Goal: Task Accomplishment & Management: Complete application form

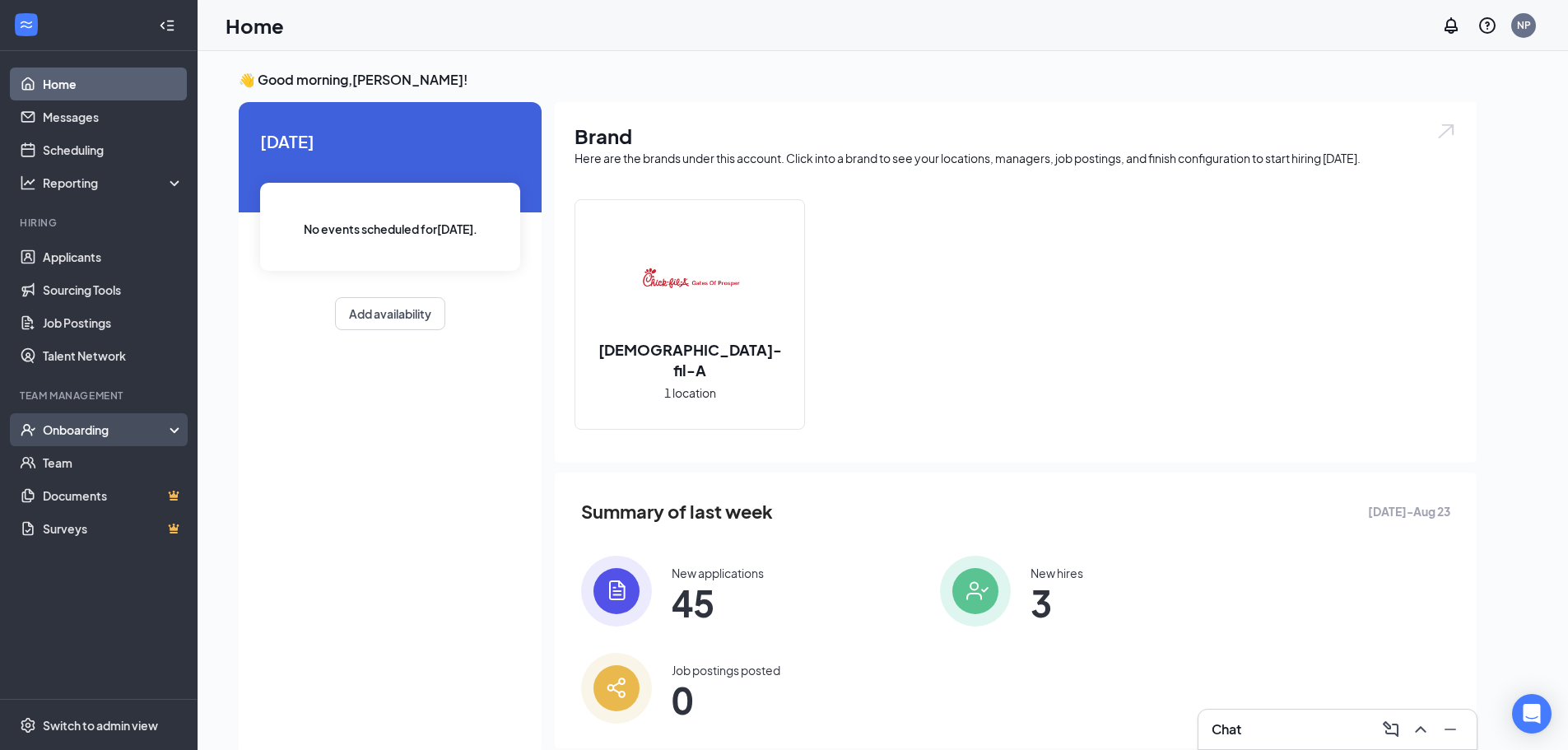
click at [133, 435] on div "Onboarding" at bounding box center [105, 429] width 126 height 17
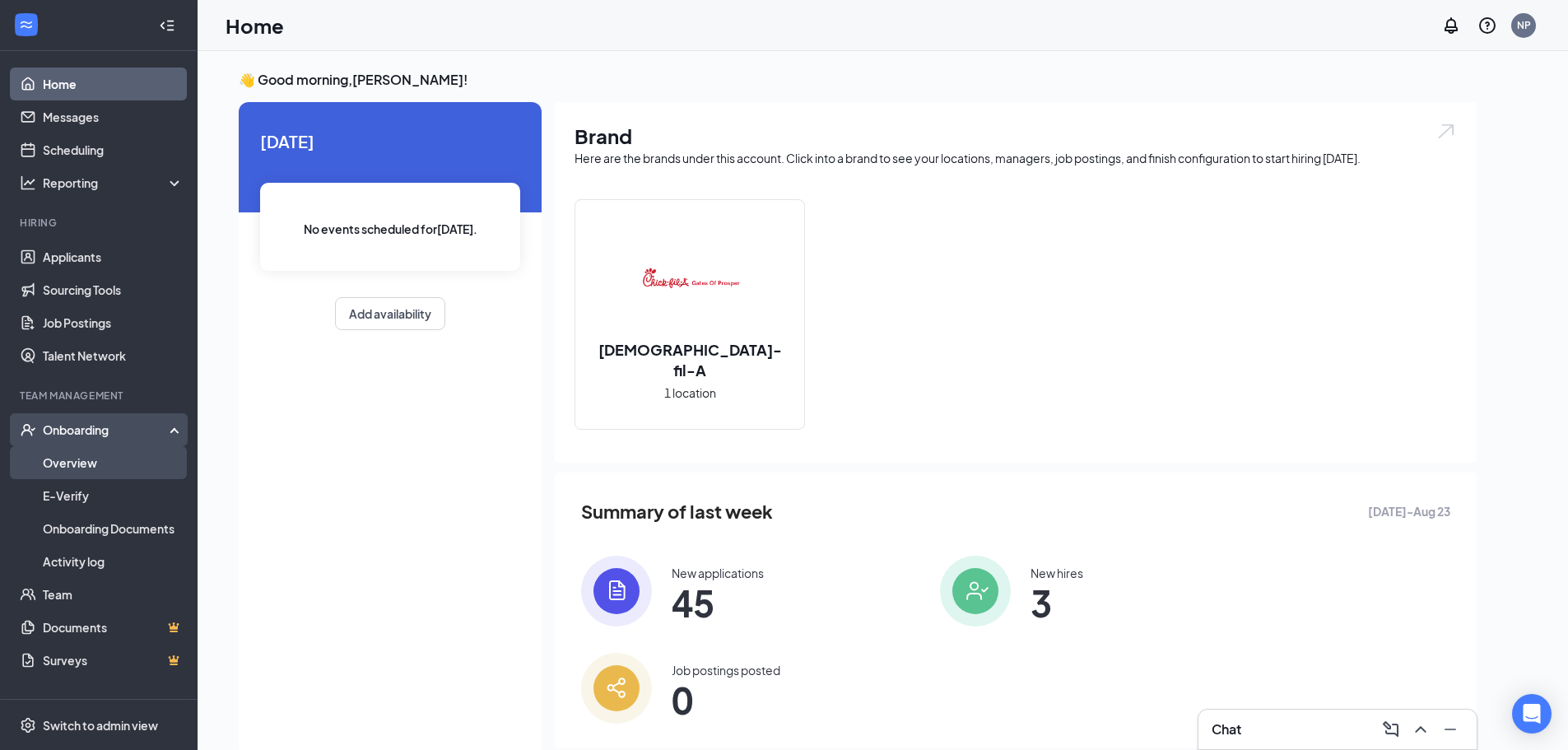
click at [120, 475] on link "Overview" at bounding box center [112, 462] width 140 height 33
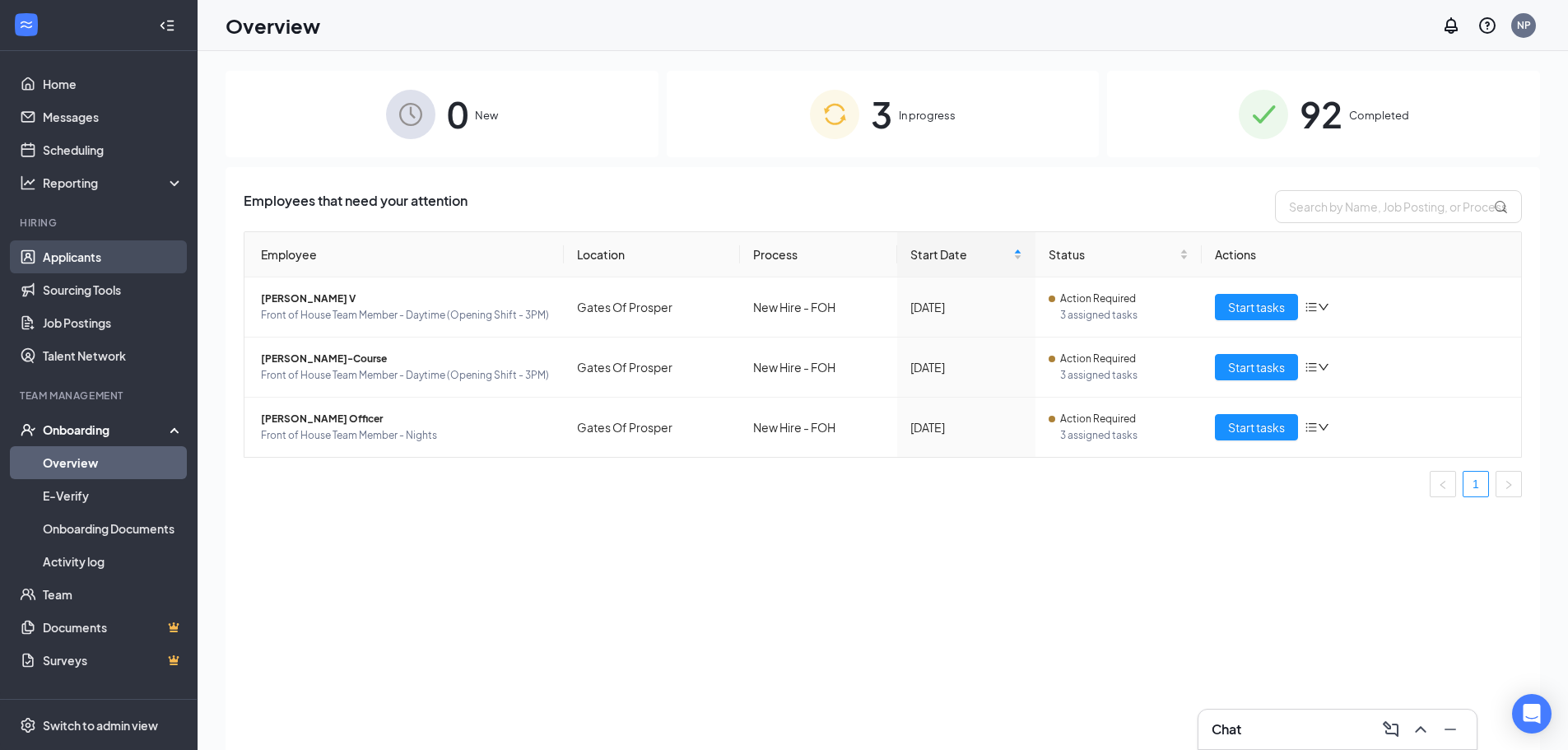
click at [96, 267] on link "Applicants" at bounding box center [112, 256] width 140 height 33
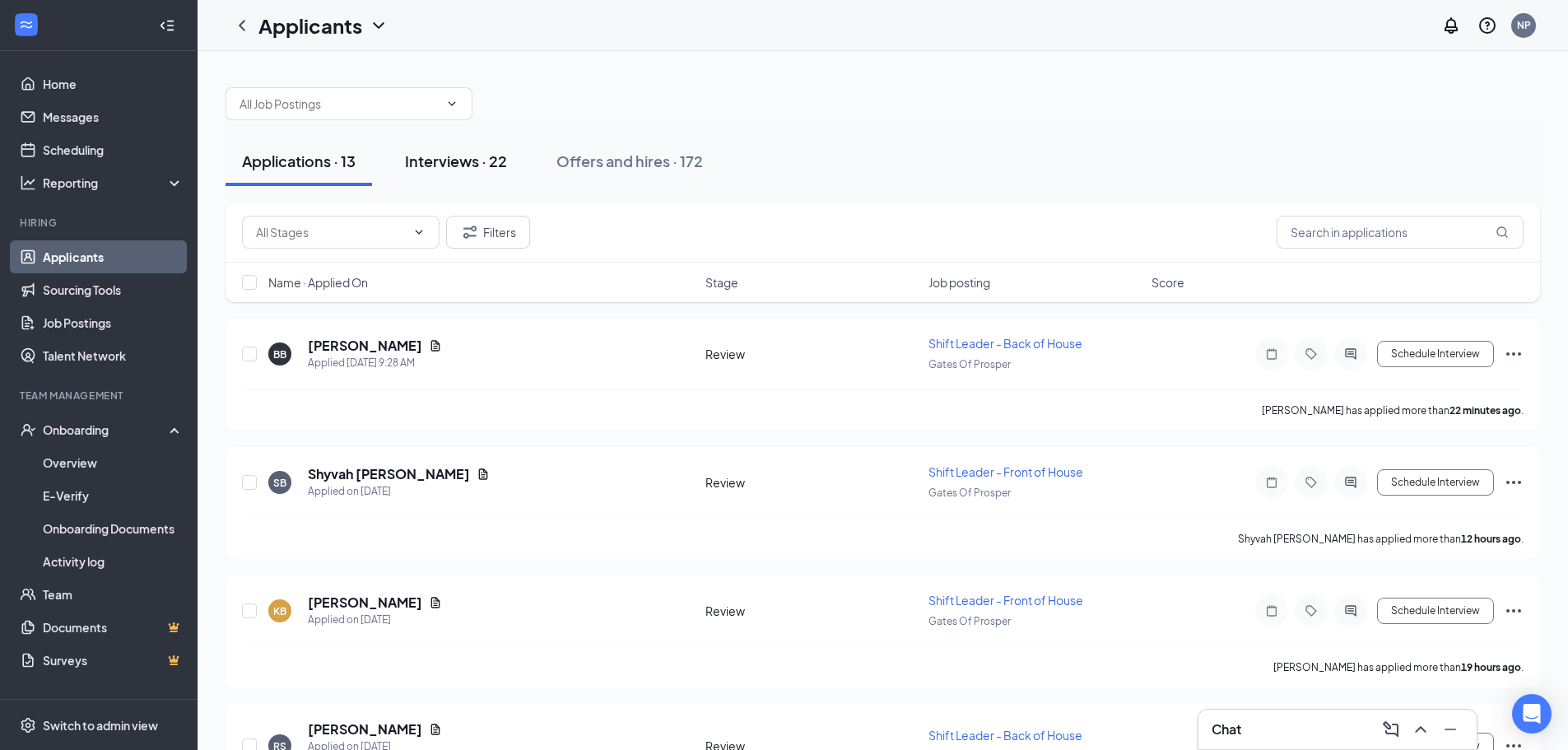
click at [469, 161] on div "Interviews · 22" at bounding box center [456, 160] width 102 height 20
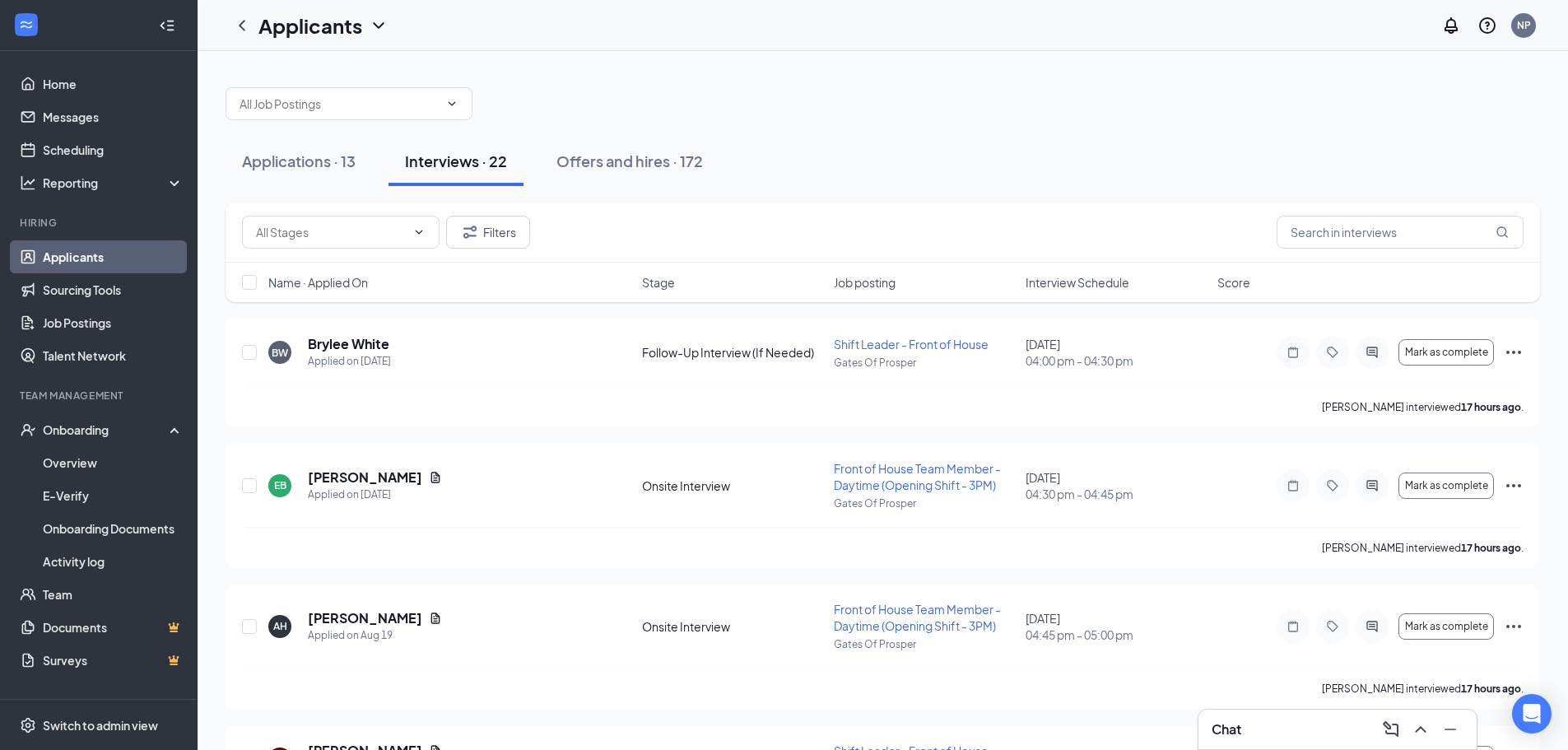
click at [1102, 285] on span "Interview Schedule" at bounding box center [1077, 282] width 103 height 17
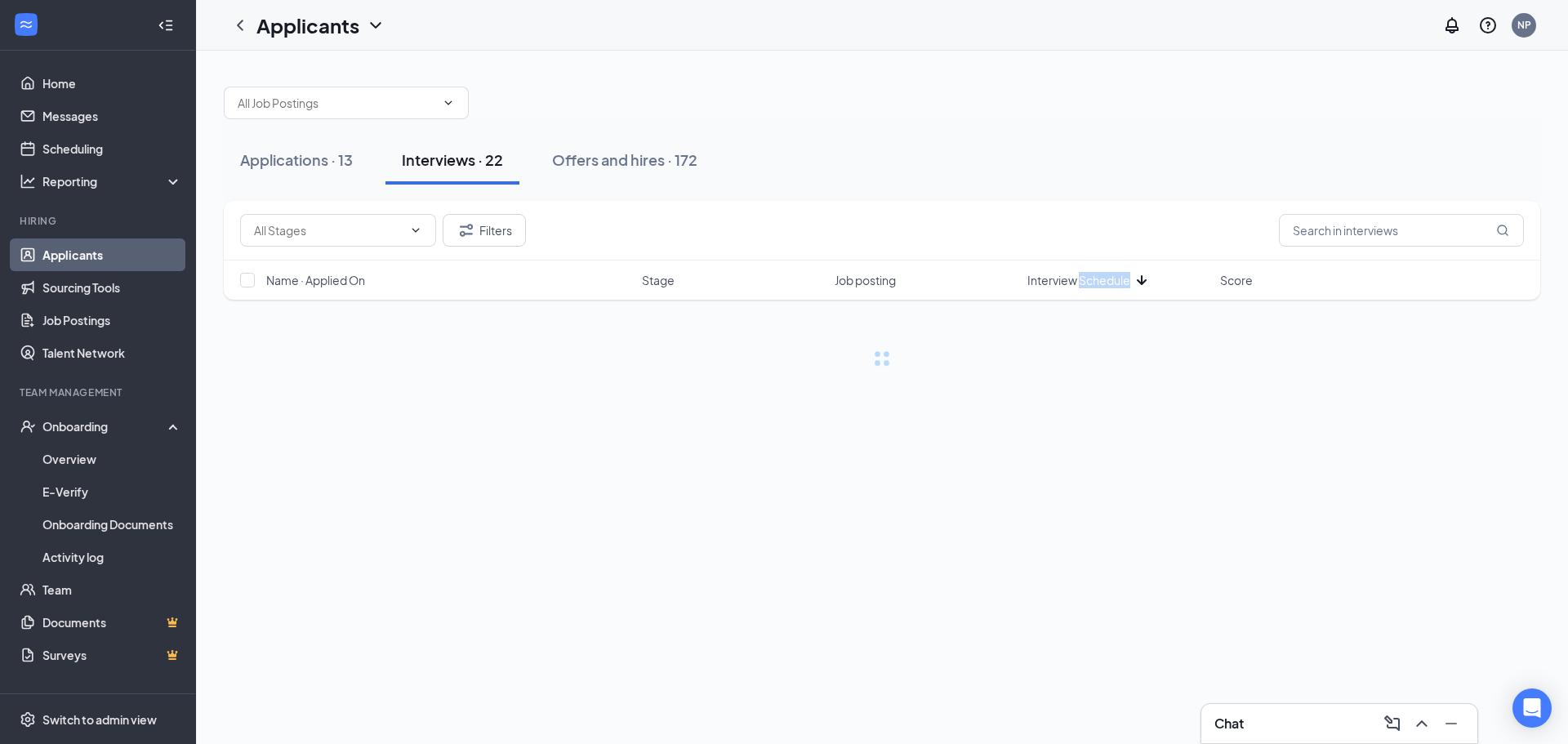
click at [1094, 283] on span "Interview Schedule" at bounding box center [1078, 280] width 103 height 17
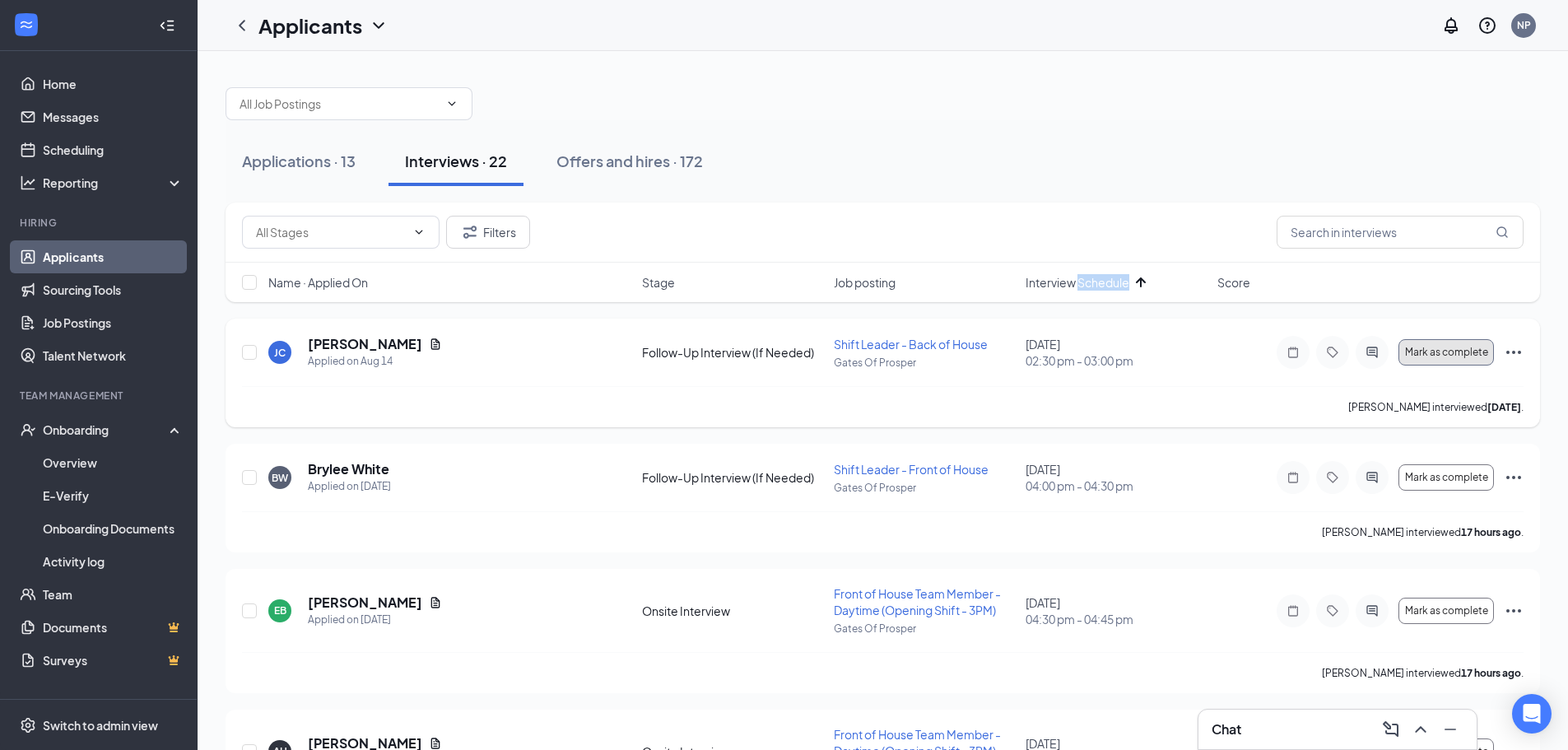
click at [1460, 358] on button "Mark as complete" at bounding box center [1446, 352] width 95 height 27
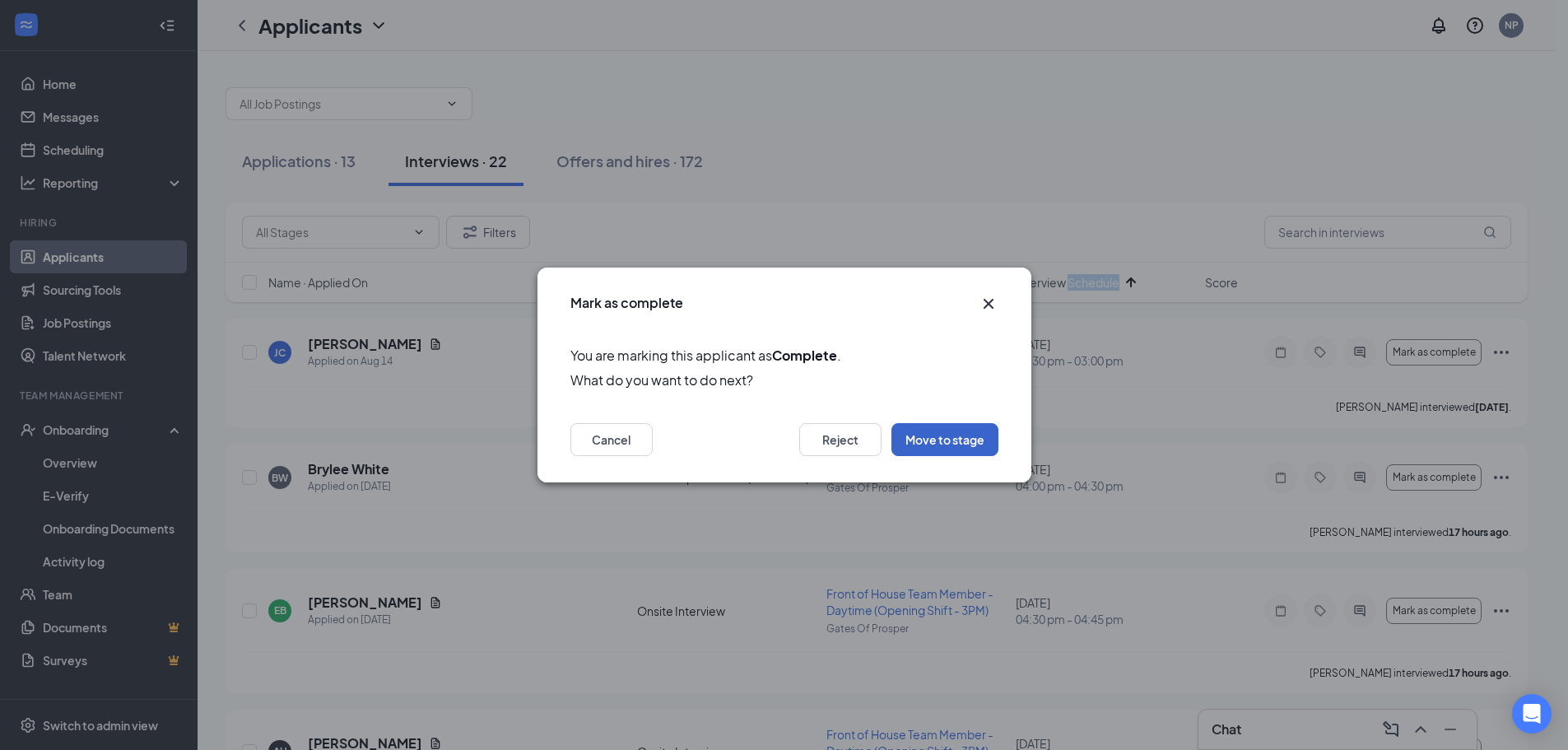
click at [946, 443] on button "Move to stage" at bounding box center [944, 439] width 107 height 33
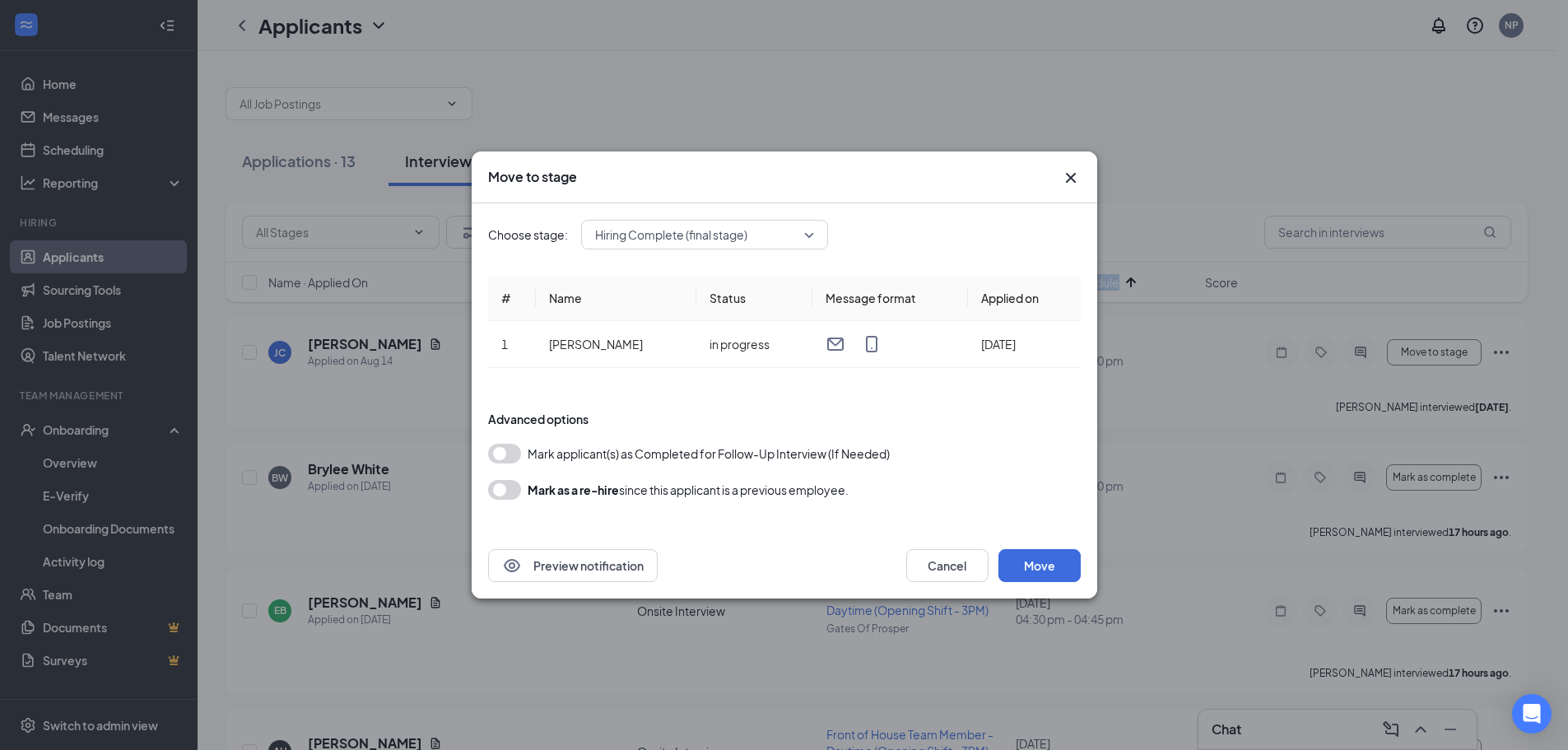
click at [507, 496] on button "button" at bounding box center [504, 489] width 33 height 19
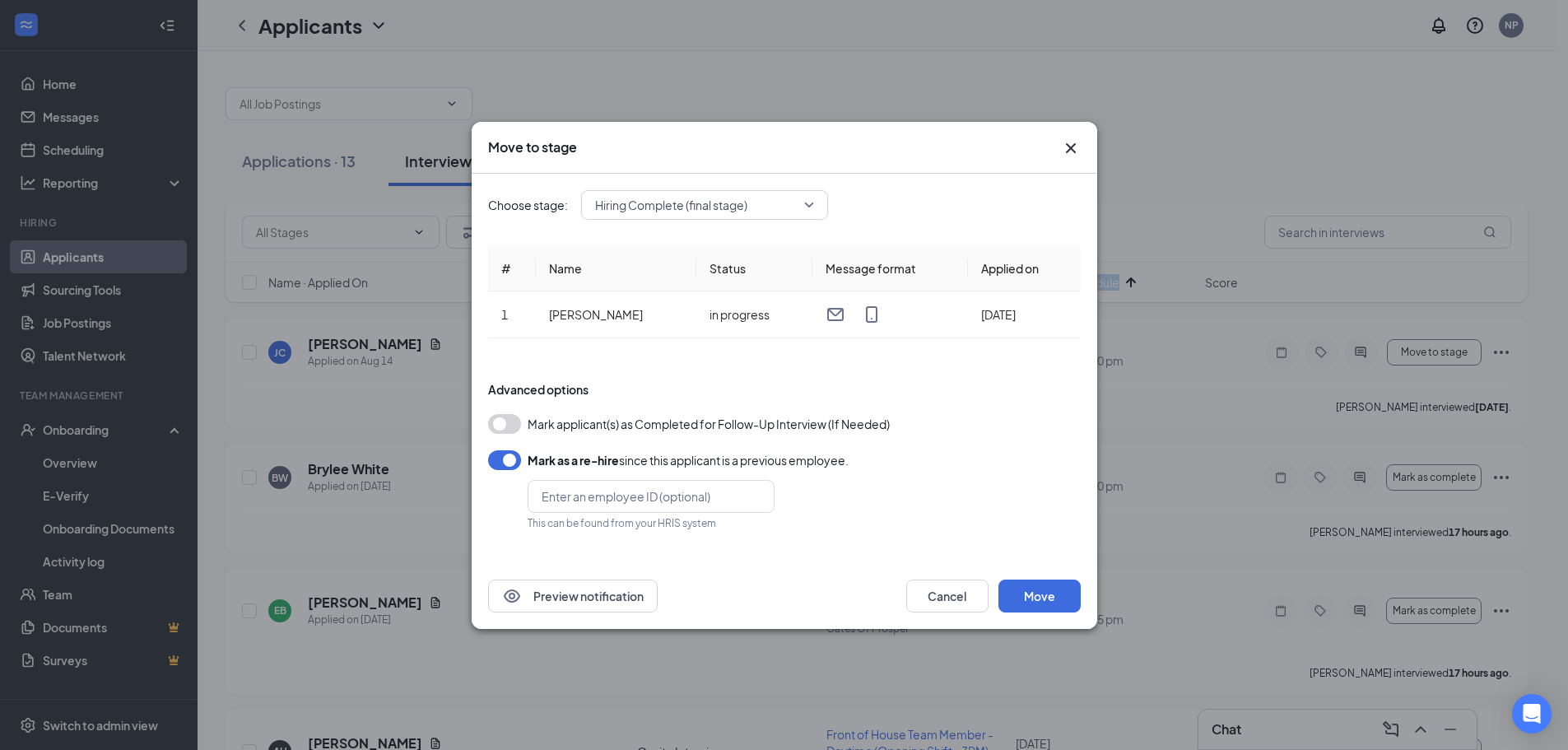
click at [511, 427] on button "button" at bounding box center [504, 424] width 33 height 19
click at [1051, 593] on button "Move" at bounding box center [1039, 595] width 82 height 33
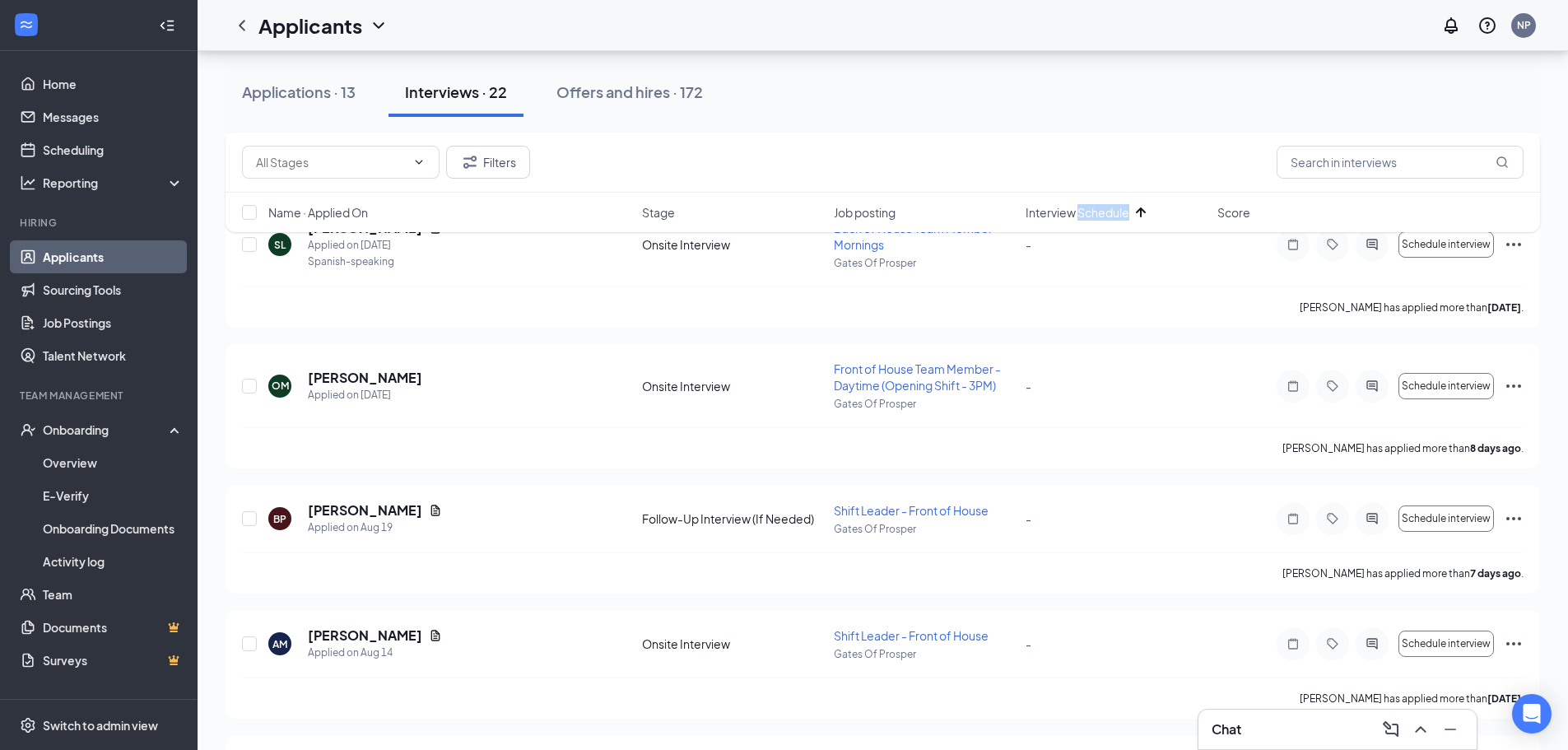
scroll to position [2422, 0]
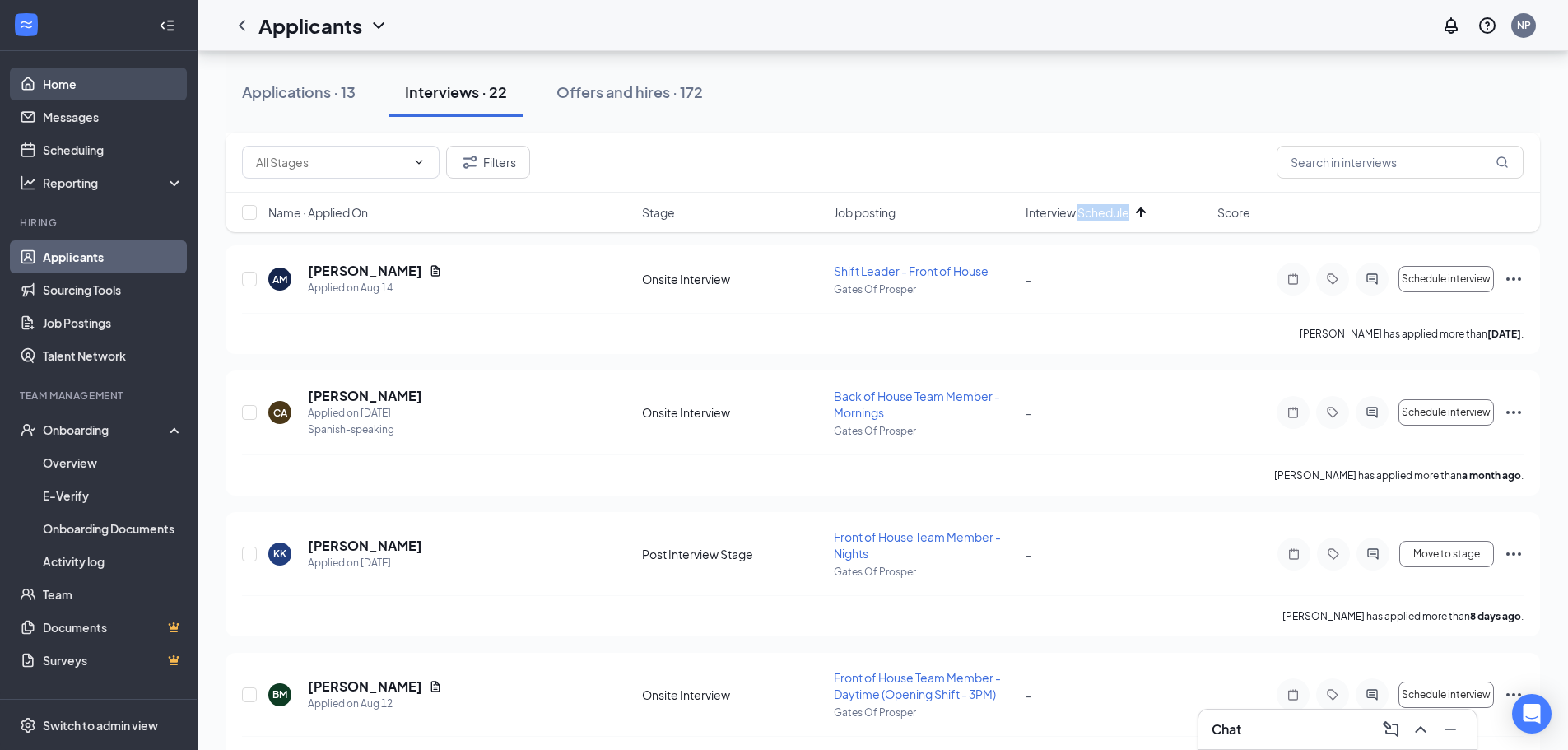
click at [75, 87] on link "Home" at bounding box center [112, 83] width 140 height 33
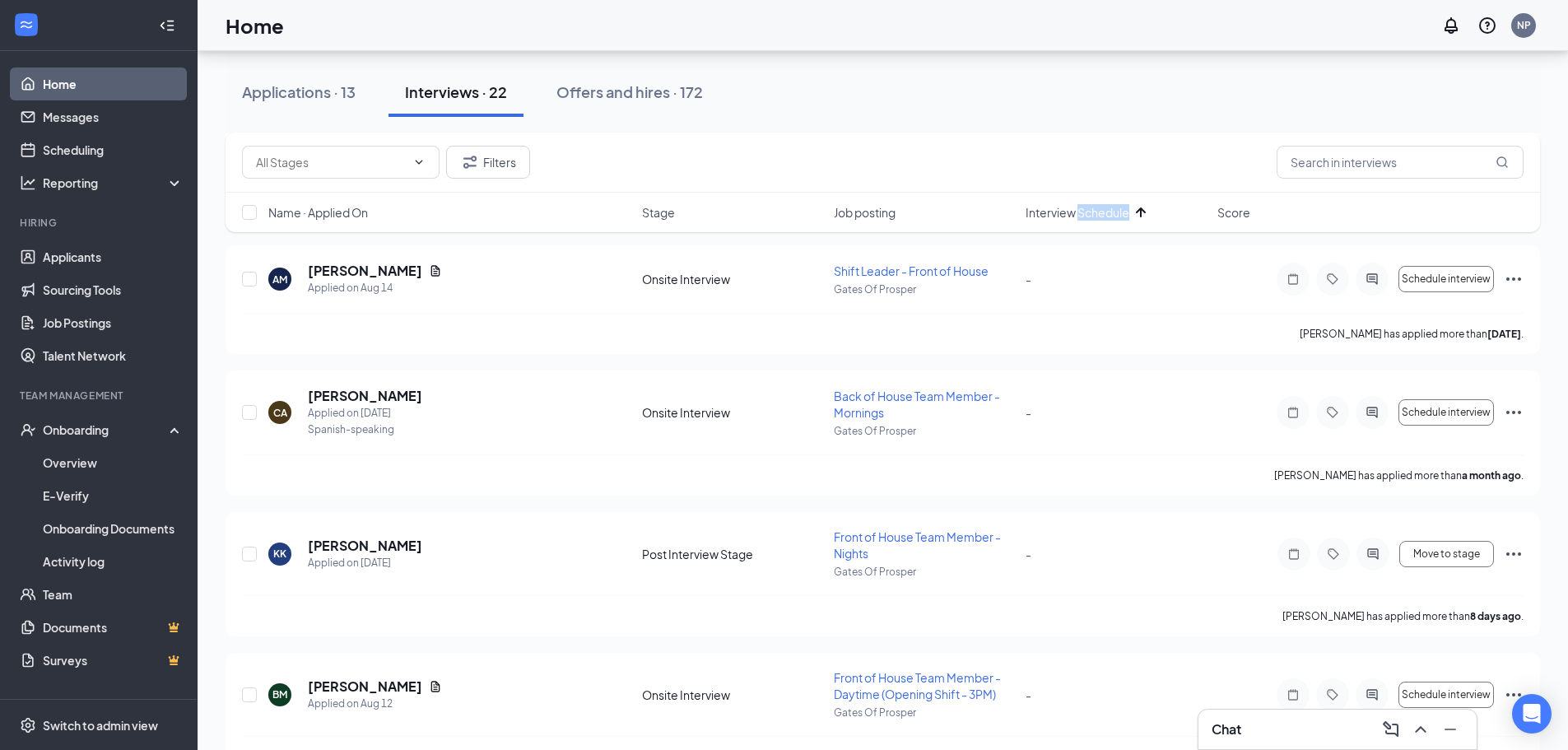
scroll to position [34, 0]
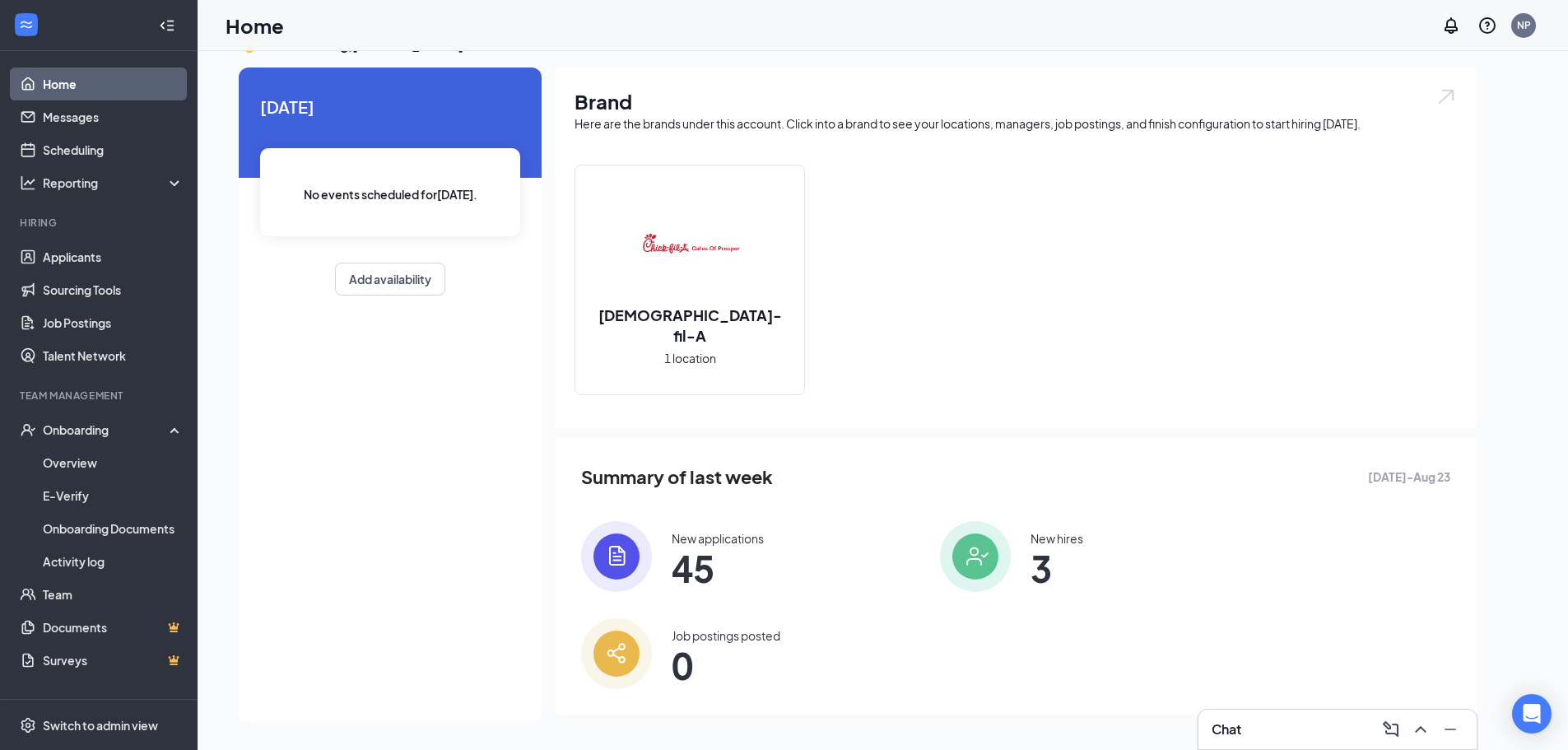
click at [85, 82] on link "Home" at bounding box center [112, 83] width 140 height 33
click at [84, 262] on link "Applicants" at bounding box center [112, 256] width 140 height 33
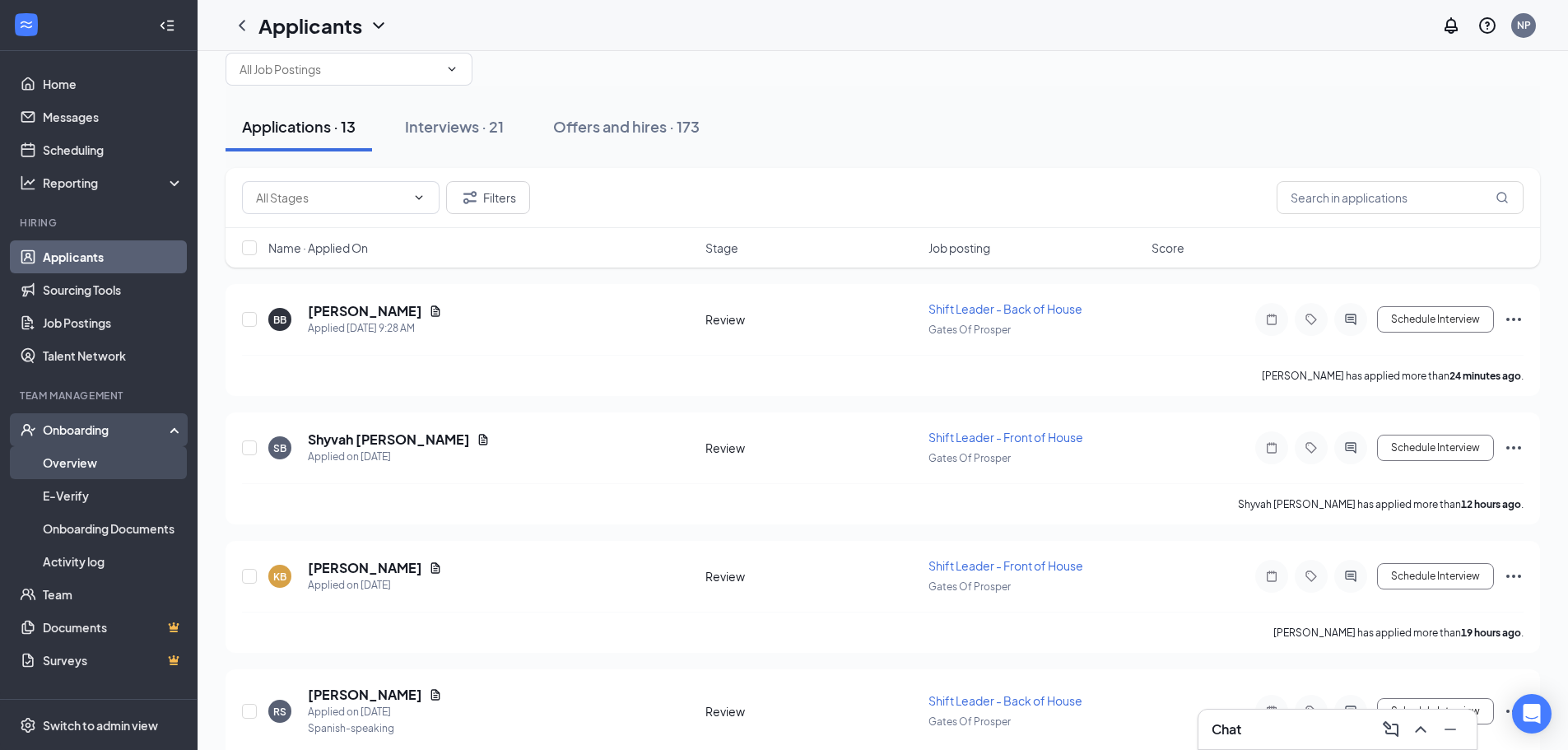
click at [88, 457] on link "Overview" at bounding box center [112, 462] width 140 height 33
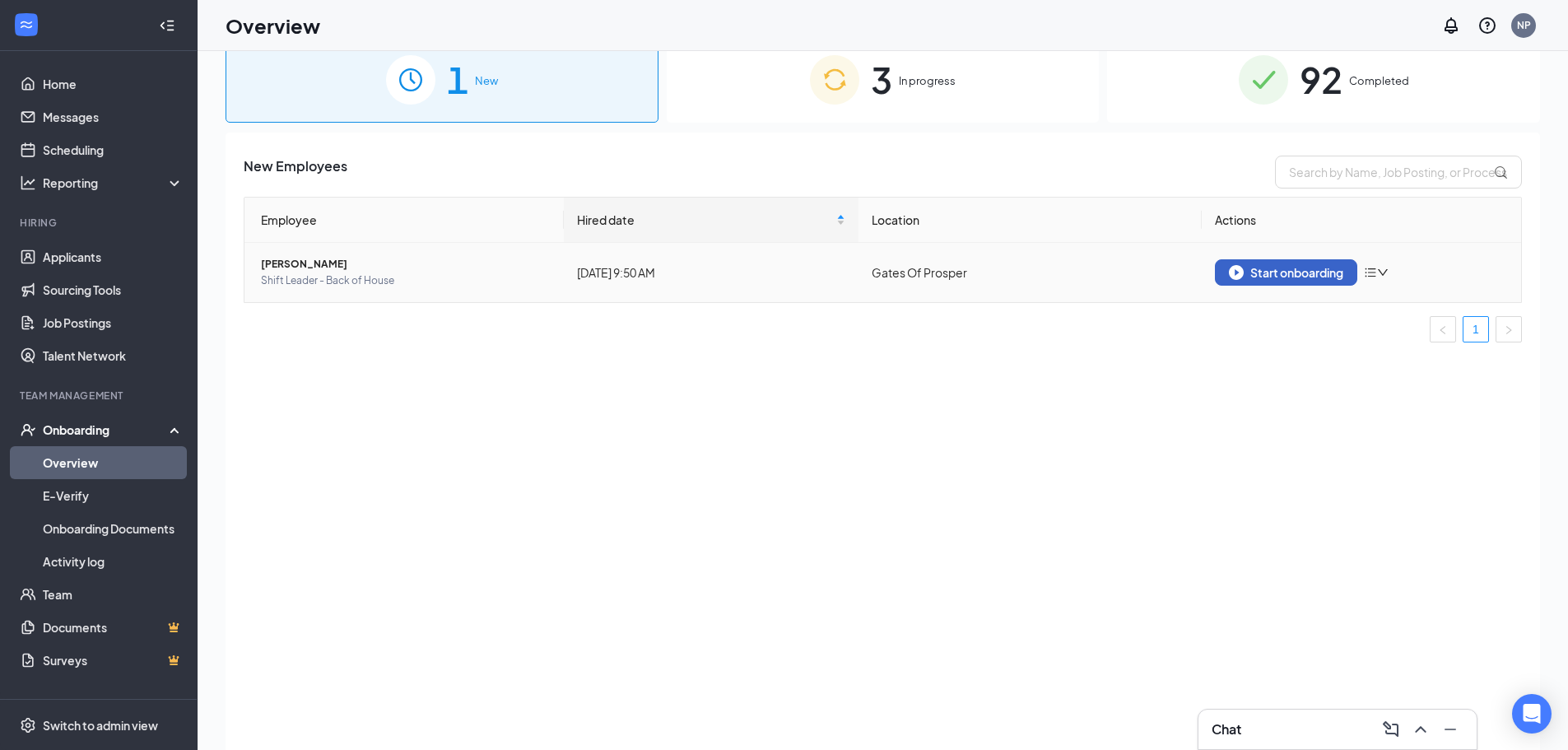
click at [1273, 282] on button "Start onboarding" at bounding box center [1285, 272] width 142 height 27
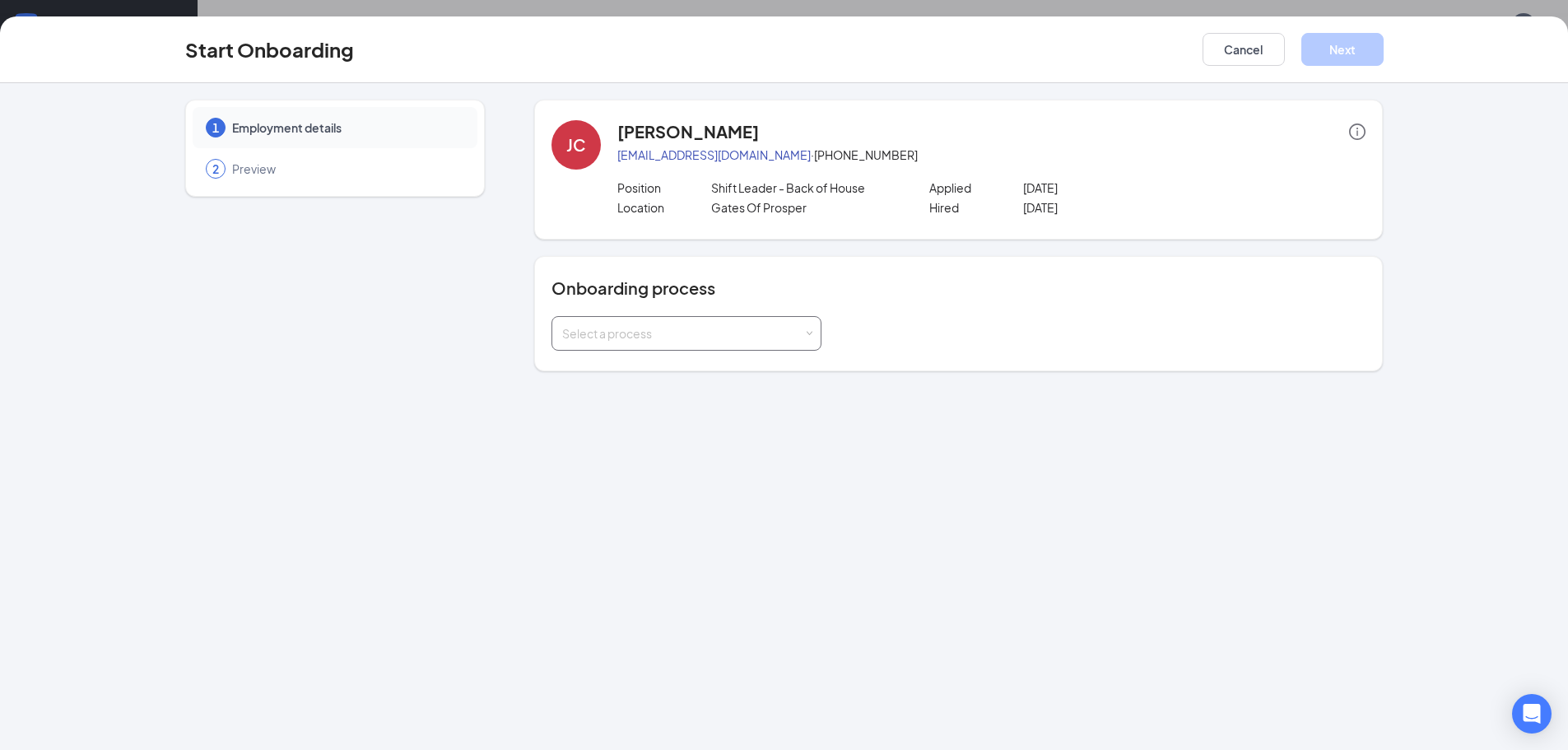
click at [751, 329] on div "Select a process" at bounding box center [682, 333] width 241 height 17
click at [640, 398] on span "New Hire - FOH" at bounding box center [599, 398] width 82 height 15
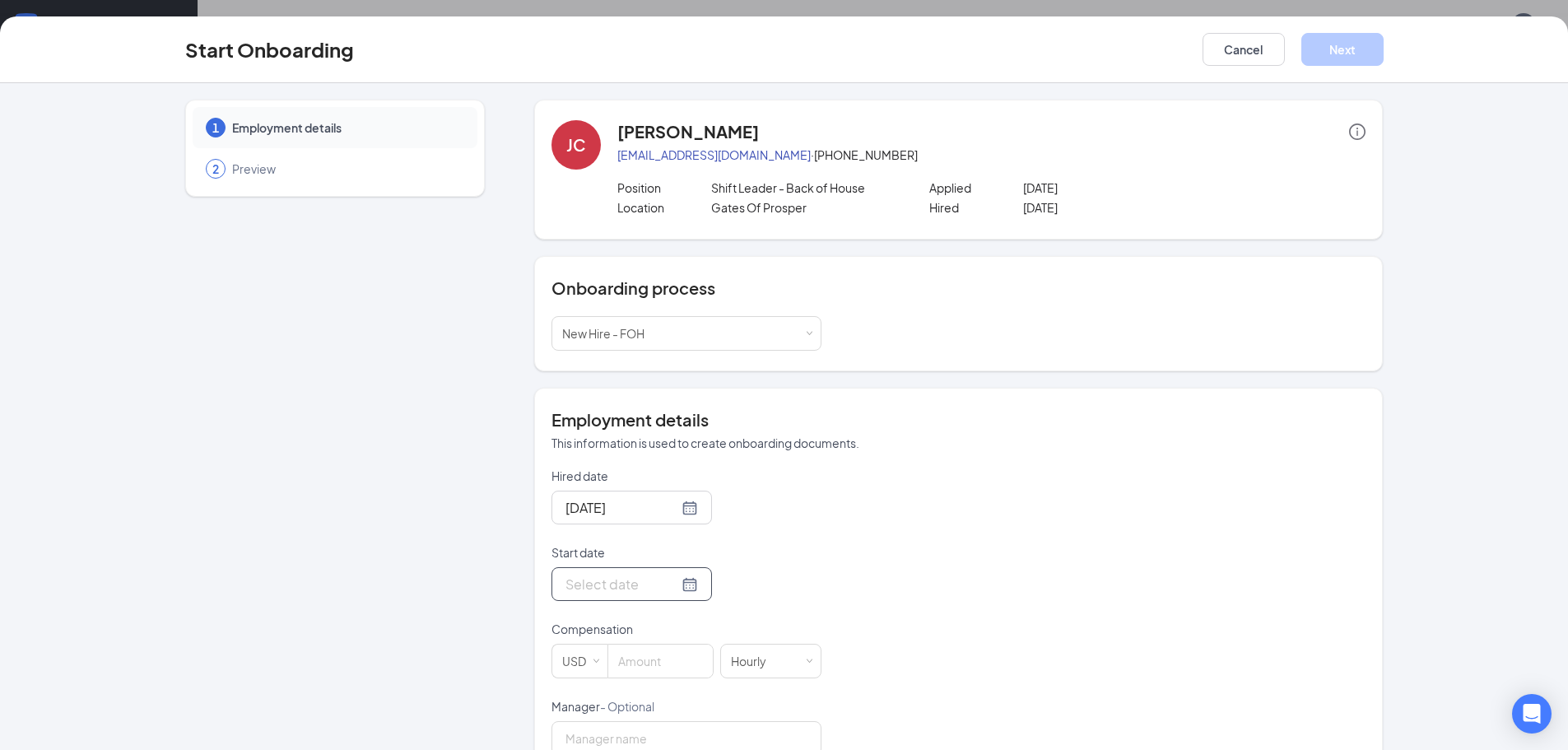
click at [673, 586] on div at bounding box center [632, 583] width 133 height 20
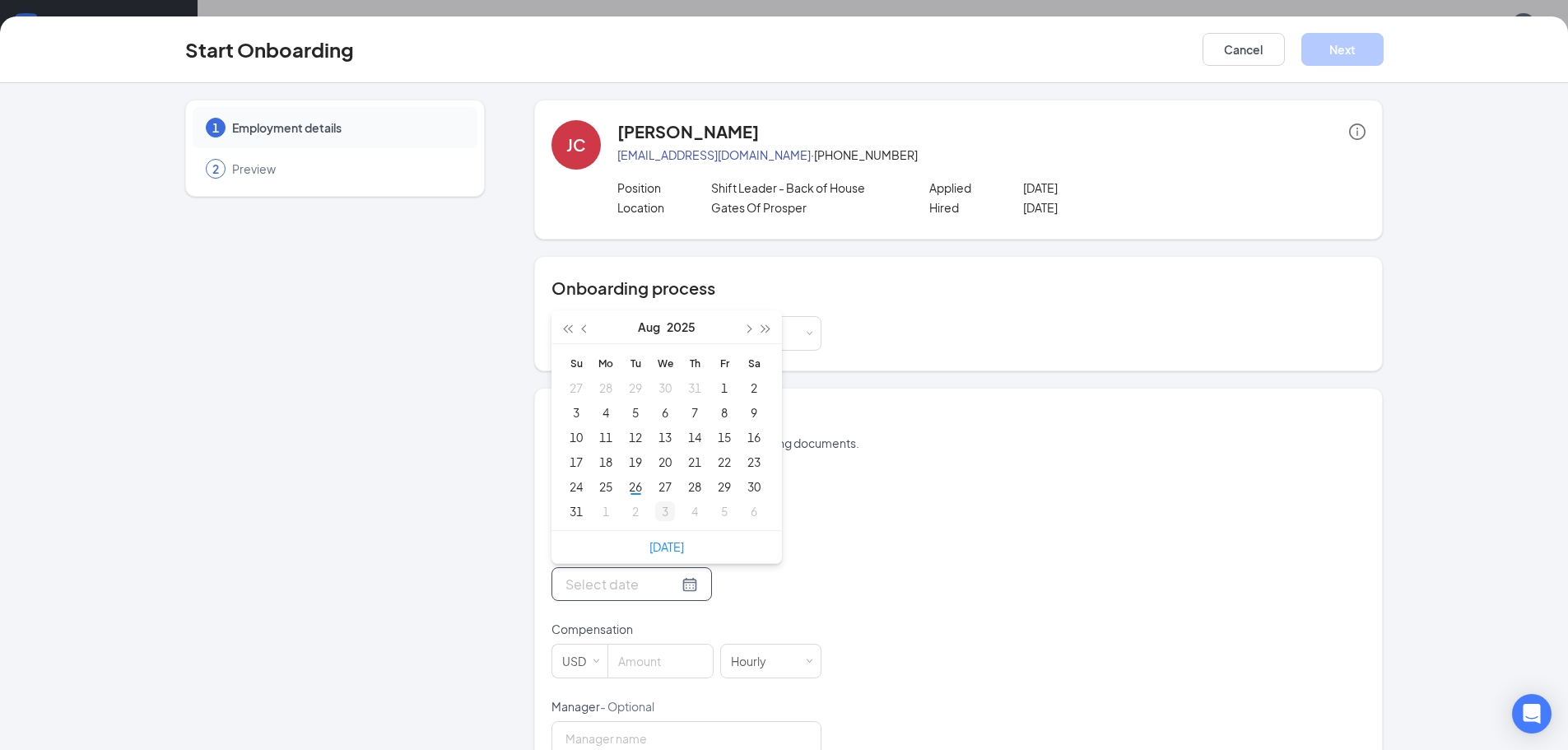
type input "[DATE]"
click at [744, 328] on span "button" at bounding box center [747, 329] width 8 height 8
type input "[DATE]"
click at [598, 413] on div "8" at bounding box center [605, 413] width 19 height 19
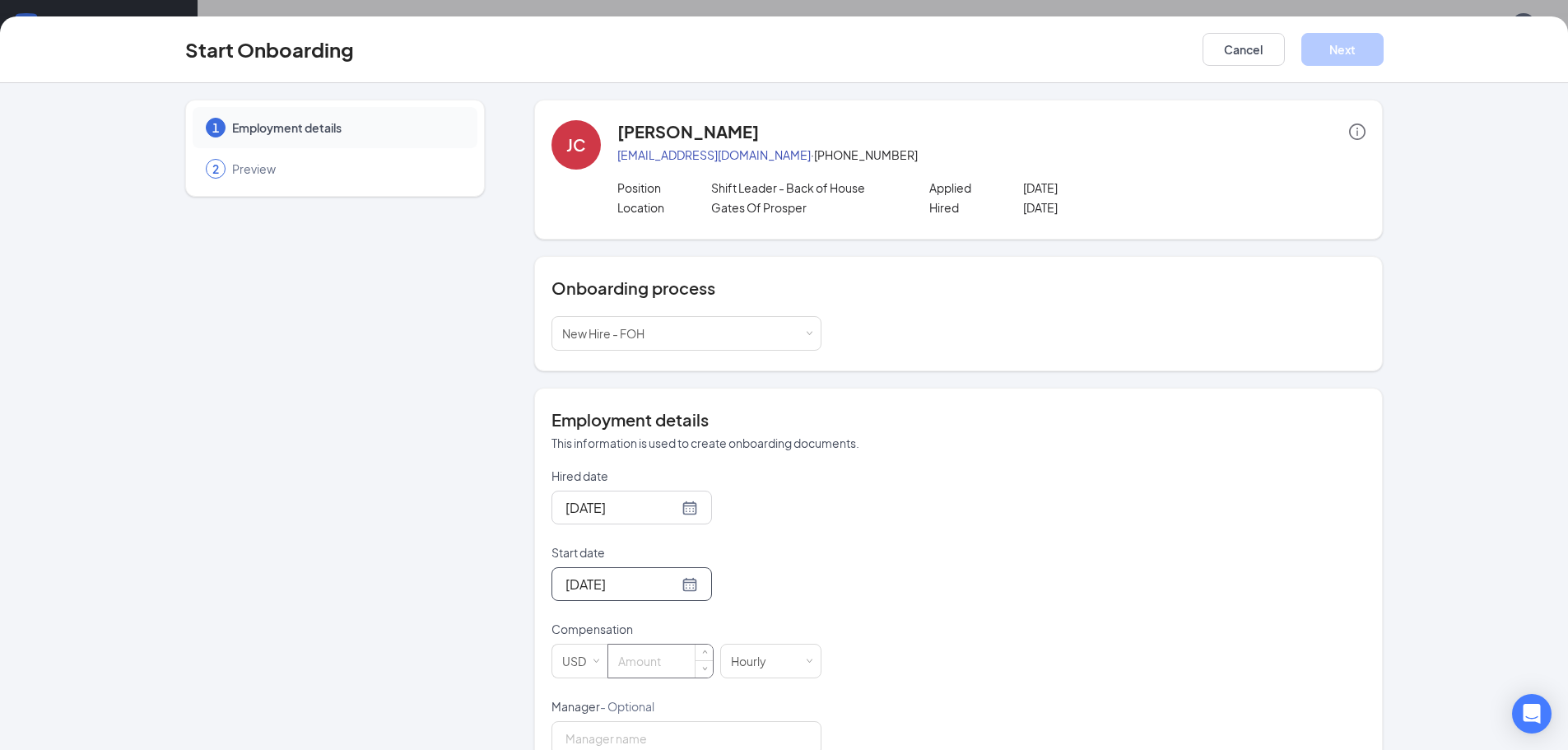
click at [668, 661] on input at bounding box center [660, 660] width 104 height 33
type input "20"
click at [851, 636] on div "Hired date [DATE] Start date [DATE] [DATE] Su Mo Tu We Th Fr Sa 31 1 2 3 4 5 6 …" at bounding box center [958, 736] width 814 height 538
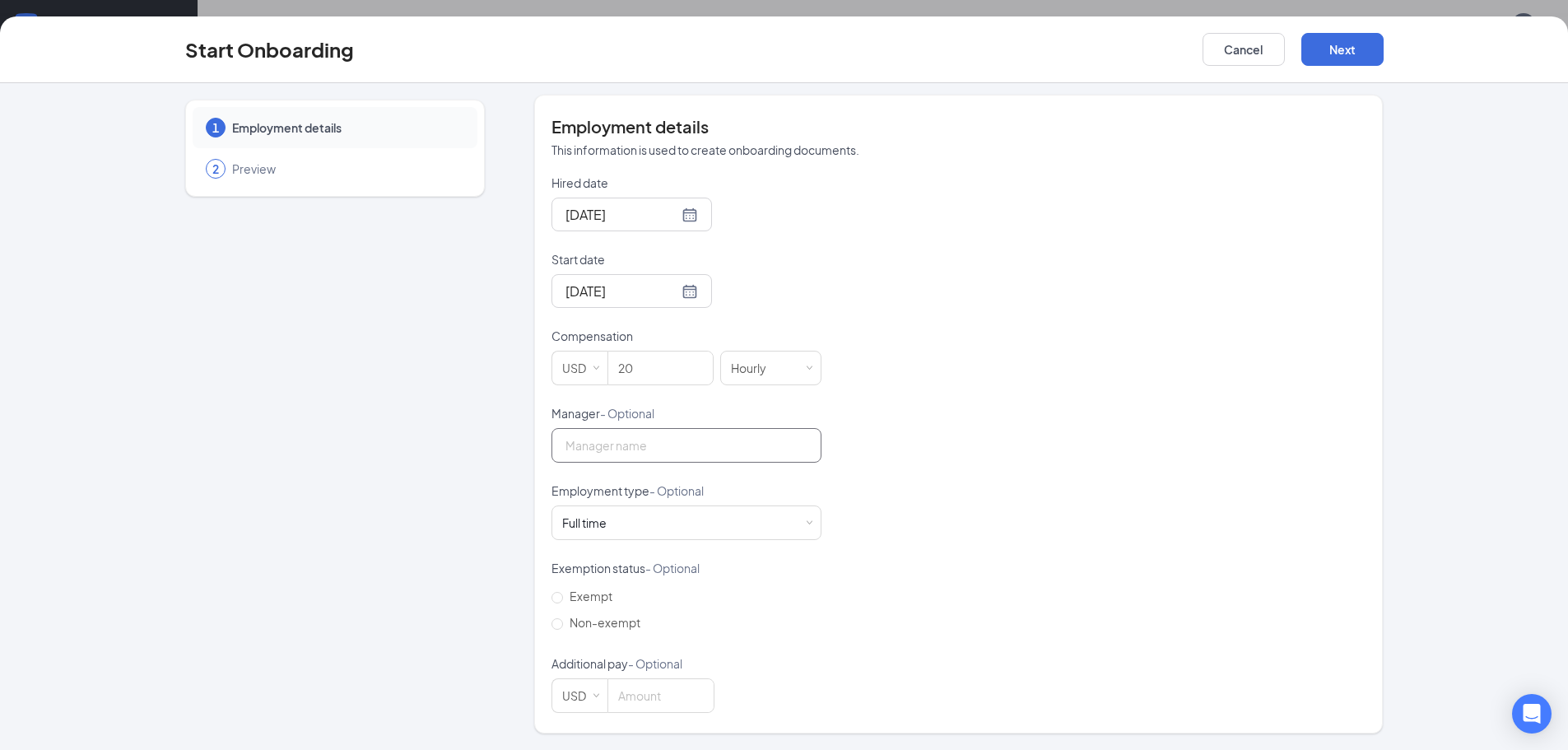
click at [665, 450] on input "Manager - Optional" at bounding box center [686, 444] width 270 height 34
type input "[PERSON_NAME]"
click at [574, 631] on label "Non-exempt" at bounding box center [599, 622] width 95 height 27
click at [563, 630] on input "Non-exempt" at bounding box center [557, 624] width 11 height 11
radio input "true"
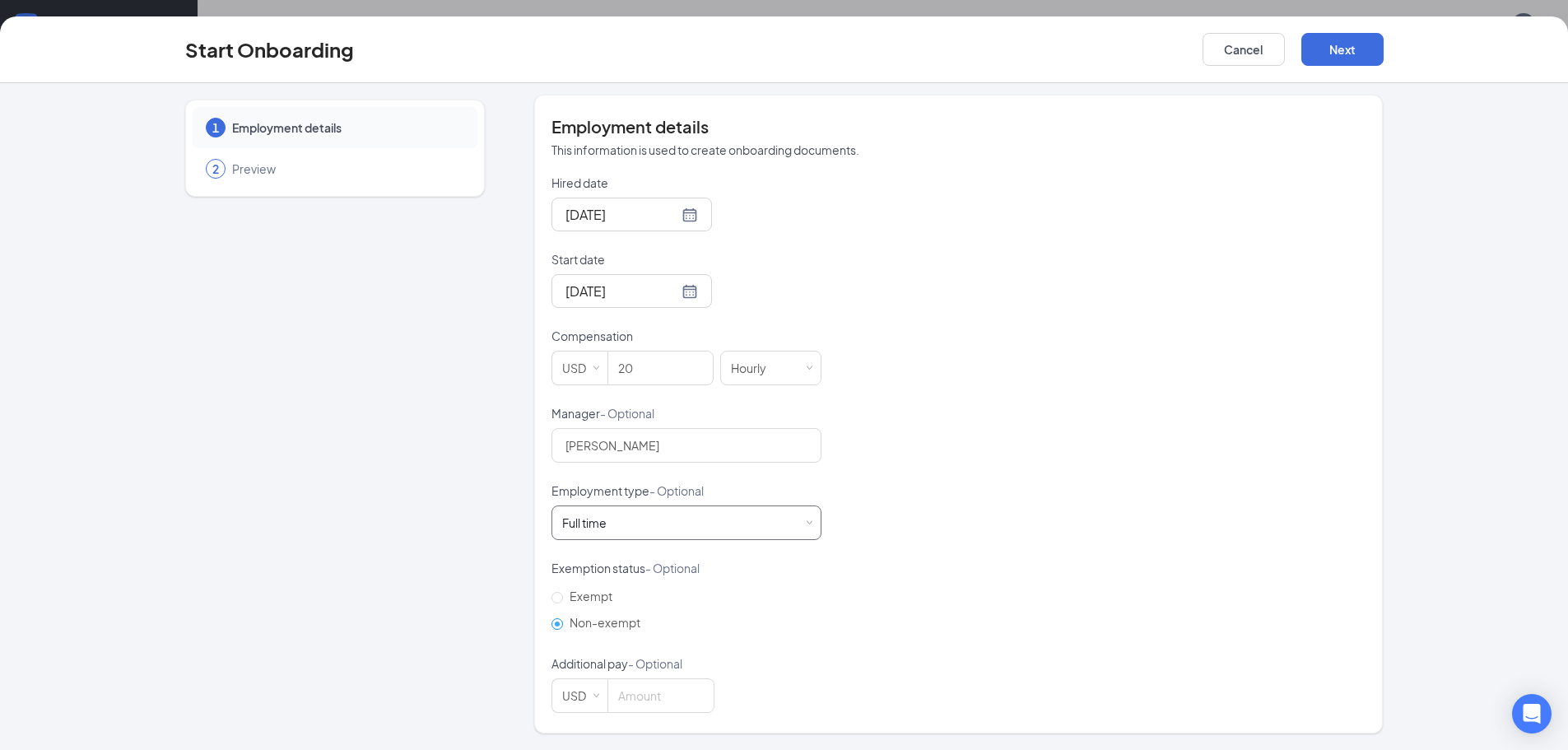
click at [633, 525] on div "Full time Works 30+ hours per week and is reasonably expected to work" at bounding box center [686, 522] width 248 height 33
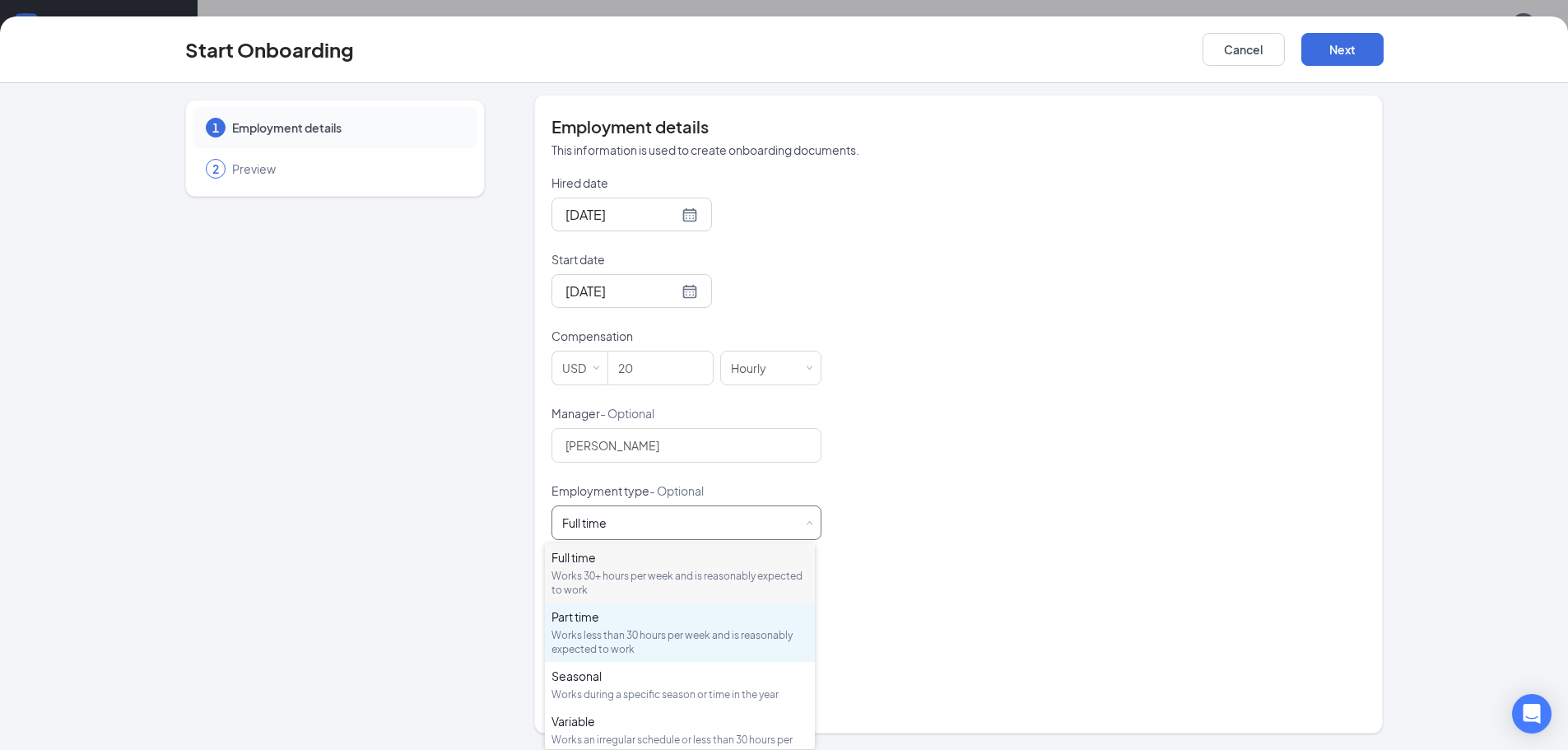
click at [603, 643] on div "Works less than 30 hours per week and is reasonably expected to work" at bounding box center [679, 642] width 257 height 28
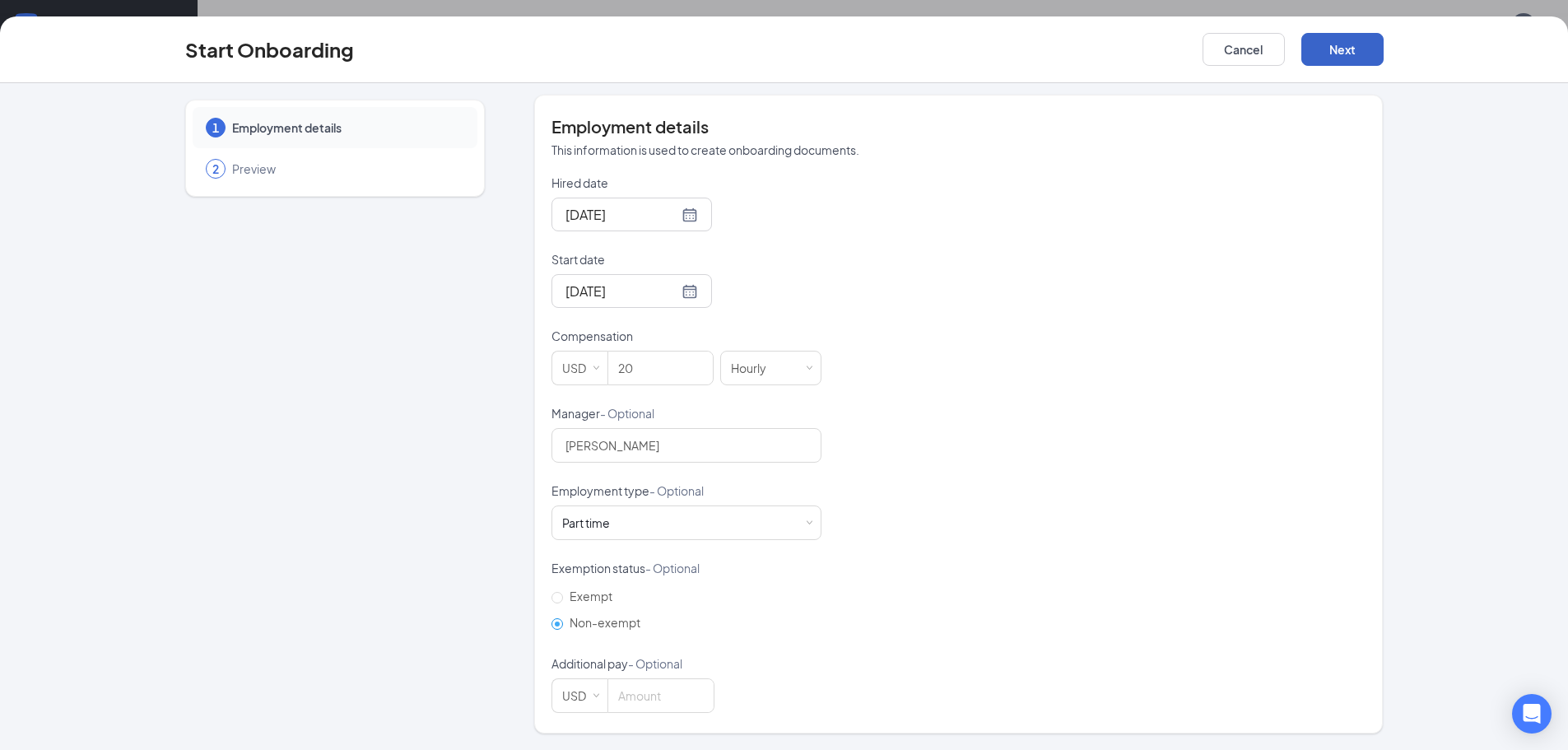
click at [1372, 42] on button "Next" at bounding box center [1342, 49] width 82 height 33
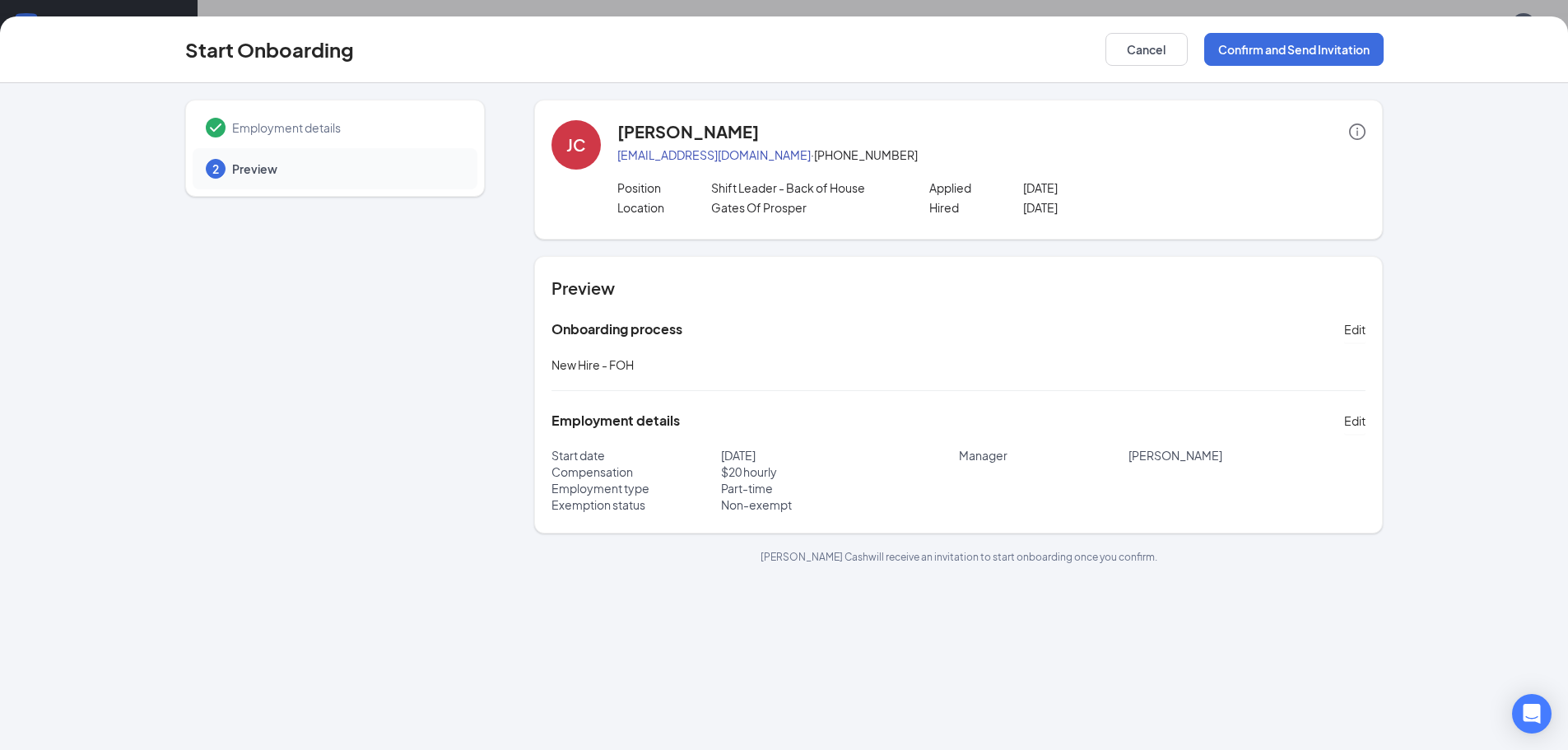
scroll to position [0, 0]
click at [1278, 54] on button "Confirm and Send Invitation" at bounding box center [1293, 49] width 179 height 33
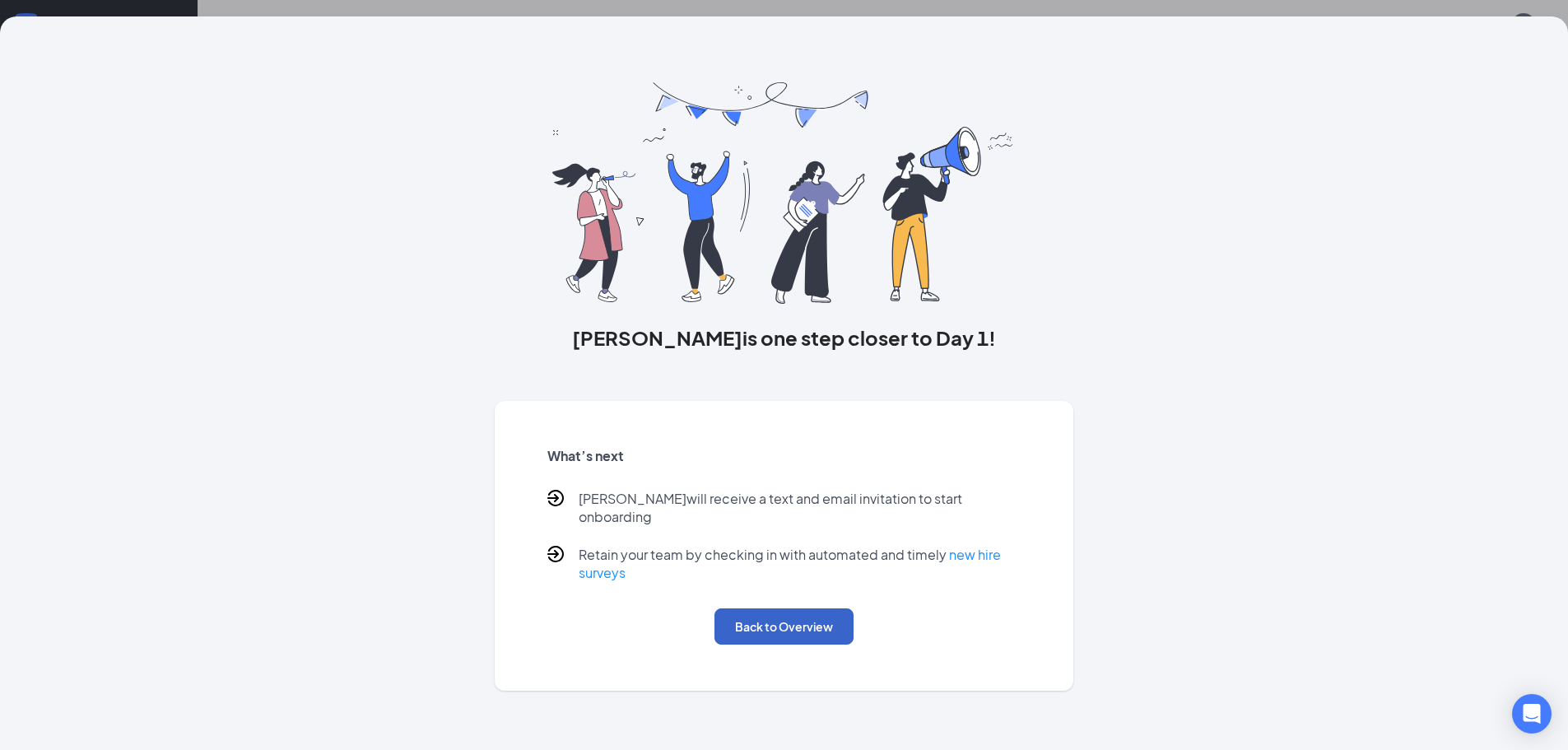
click at [788, 609] on button "Back to Overview" at bounding box center [784, 625] width 139 height 36
